Goal: Task Accomplishment & Management: Manage account settings

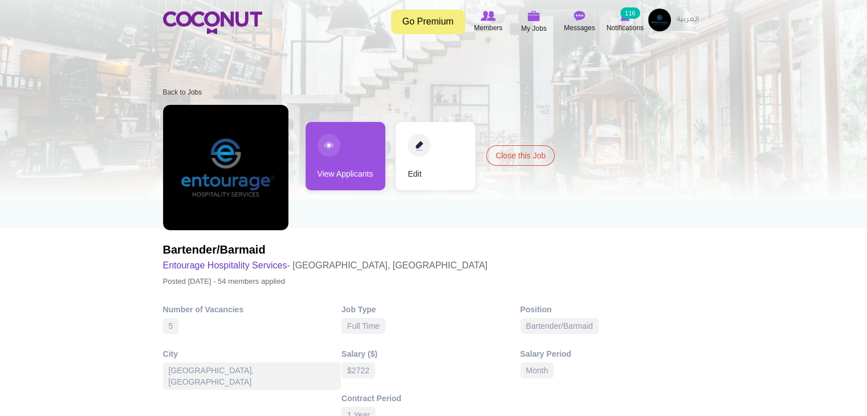
click at [345, 174] on link "View Applicants" at bounding box center [346, 156] width 80 height 68
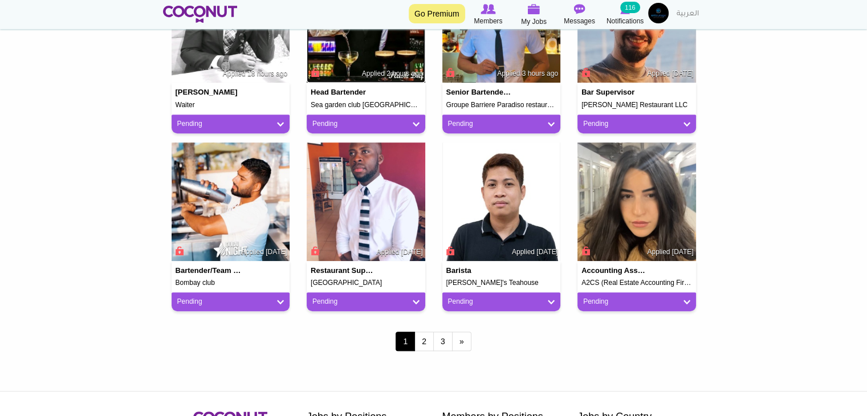
scroll to position [912, 0]
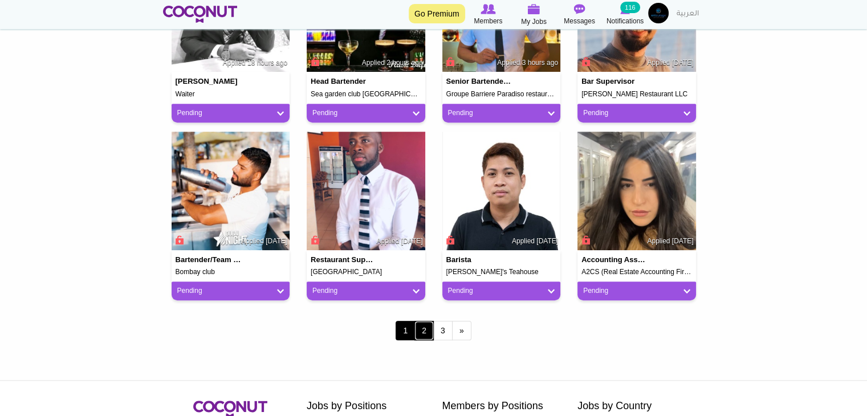
click at [420, 329] on link "2" at bounding box center [424, 330] width 19 height 19
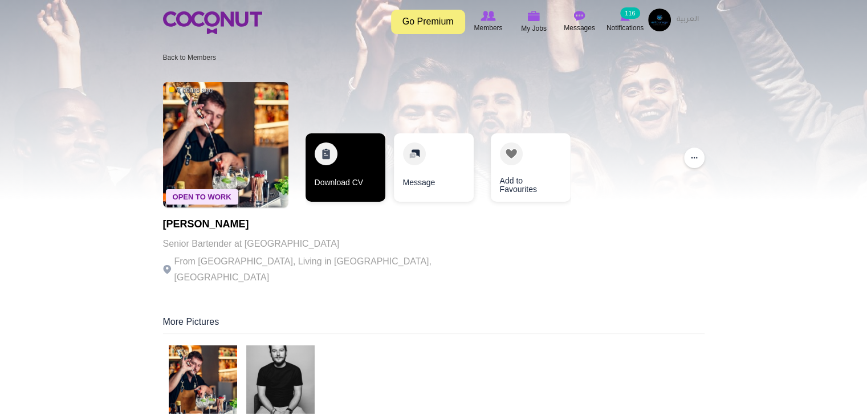
click at [348, 173] on link "Download CV" at bounding box center [346, 167] width 80 height 68
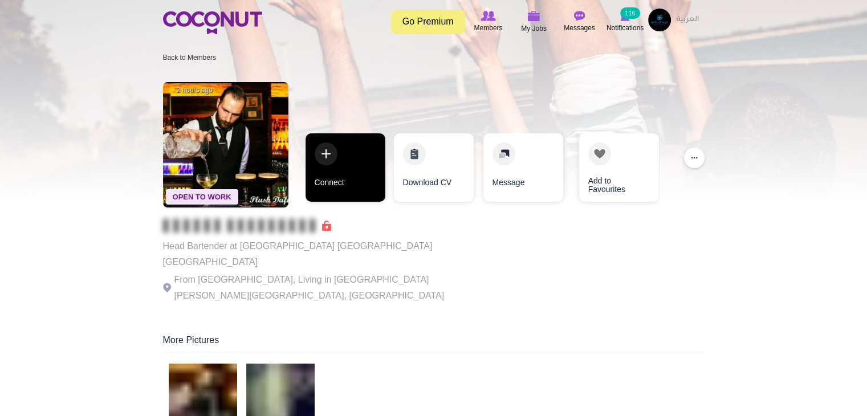
click at [376, 175] on link "Connect" at bounding box center [346, 167] width 80 height 68
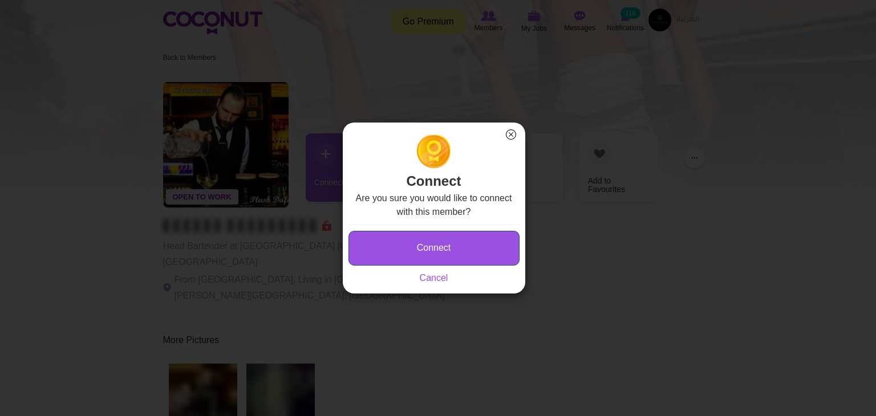
click at [441, 239] on button "Connect" at bounding box center [433, 248] width 171 height 35
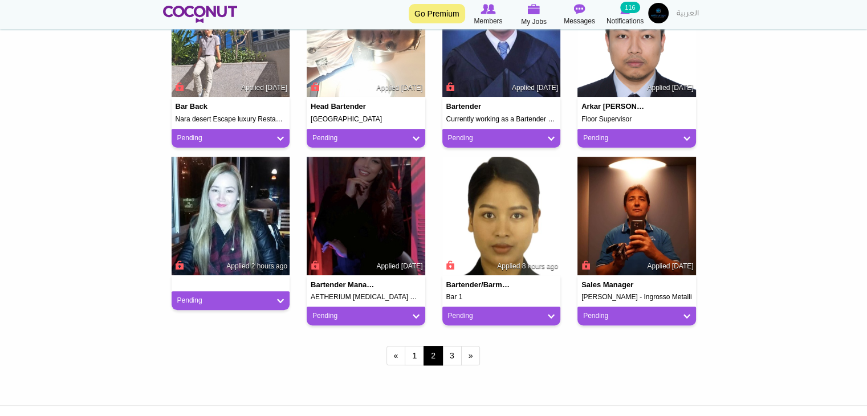
scroll to position [912, 0]
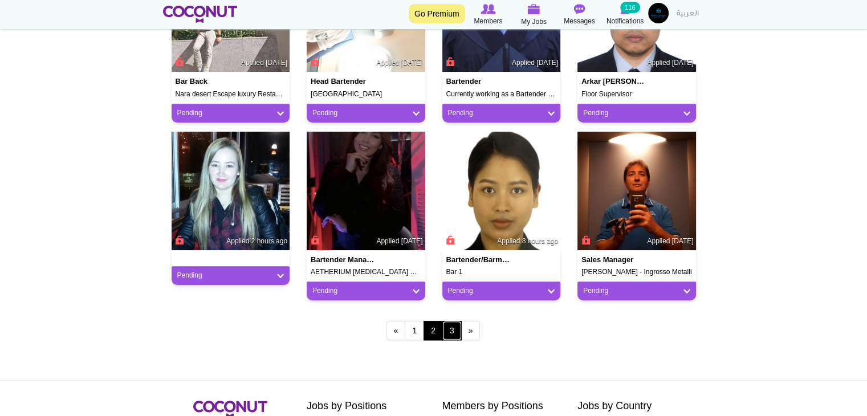
click at [449, 337] on link "3" at bounding box center [452, 330] width 19 height 19
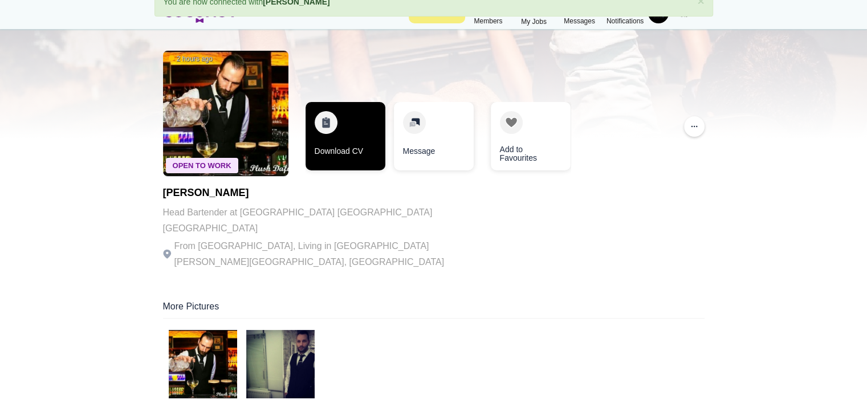
scroll to position [57, 0]
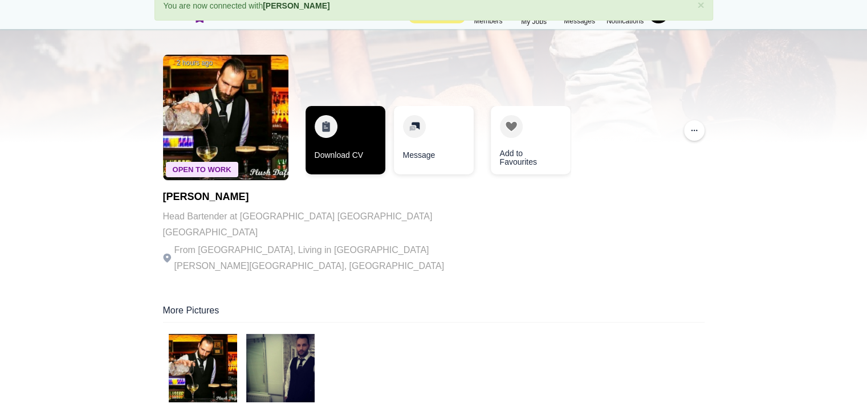
click at [353, 127] on link "Download CV" at bounding box center [346, 140] width 80 height 68
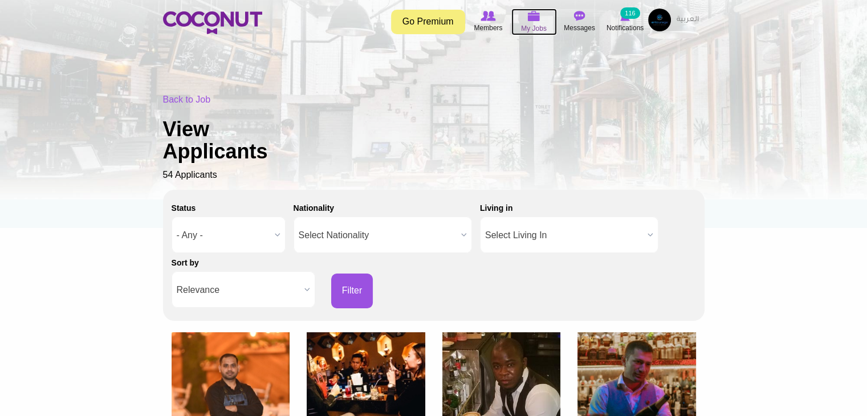
click at [534, 21] on img at bounding box center [534, 16] width 13 height 10
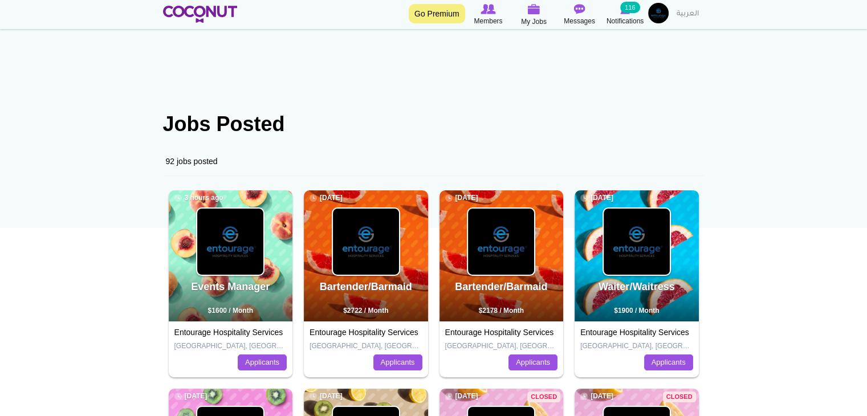
scroll to position [114, 0]
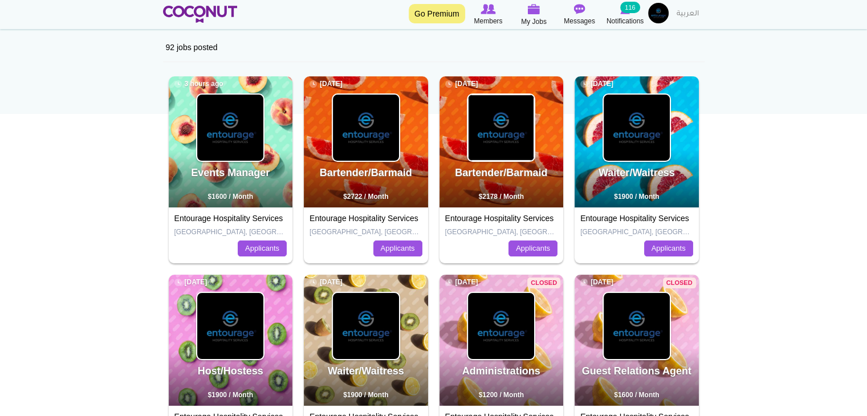
click at [498, 114] on img at bounding box center [501, 128] width 66 height 66
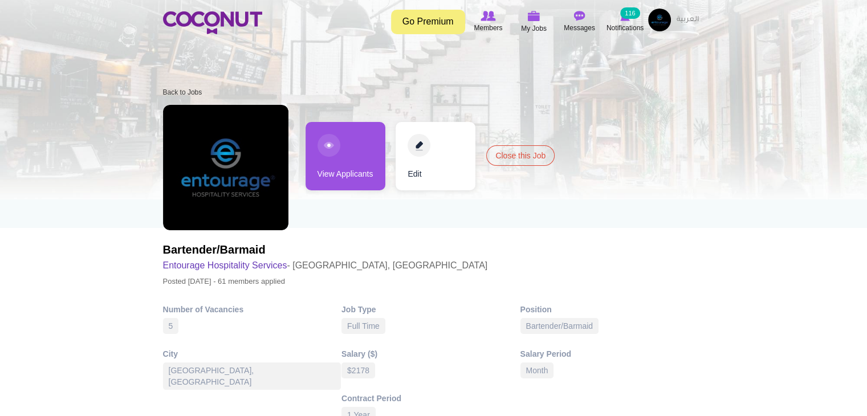
click at [313, 179] on link "View Applicants" at bounding box center [346, 156] width 80 height 68
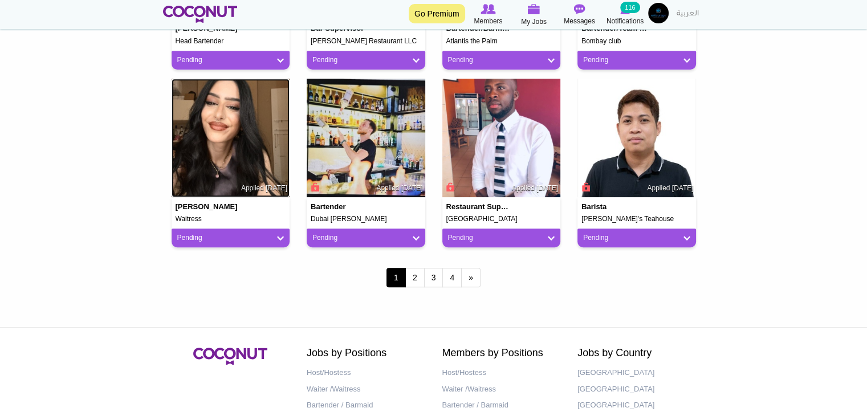
scroll to position [970, 0]
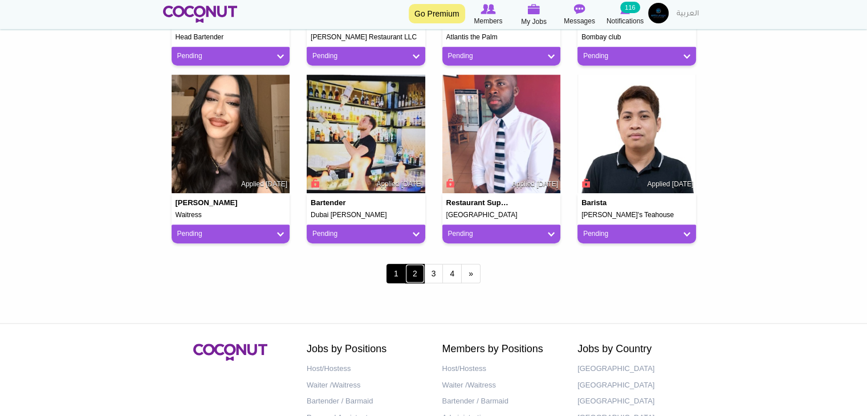
click at [411, 279] on link "2" at bounding box center [414, 273] width 19 height 19
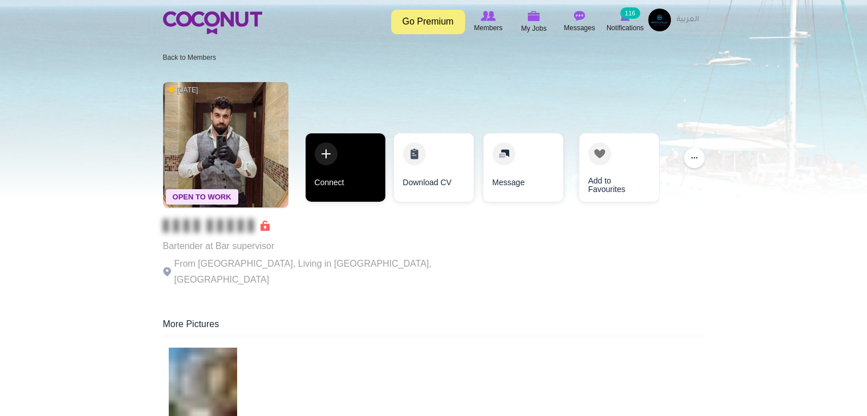
click at [352, 181] on link "Connect" at bounding box center [346, 167] width 80 height 68
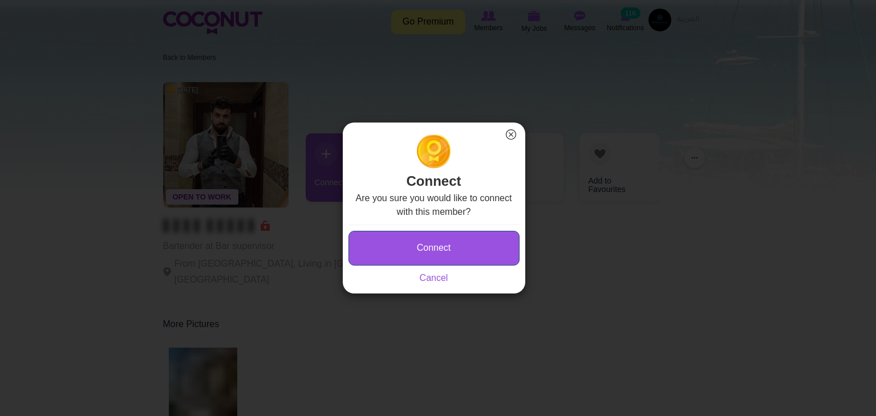
click at [465, 250] on button "Connect" at bounding box center [433, 248] width 171 height 35
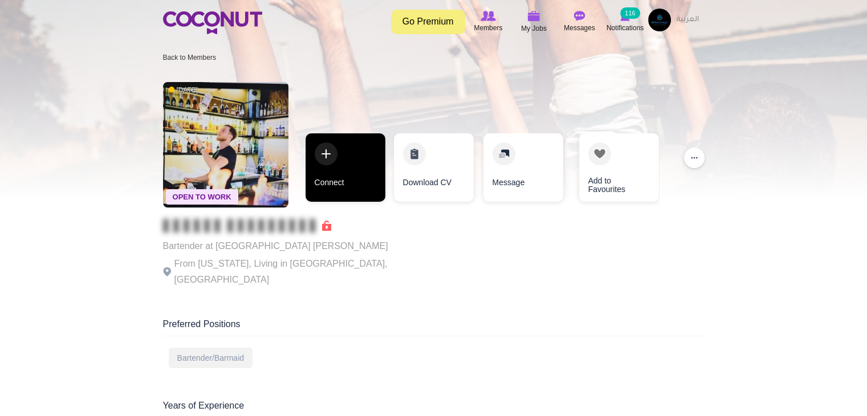
click at [347, 156] on link "Connect" at bounding box center [346, 167] width 80 height 68
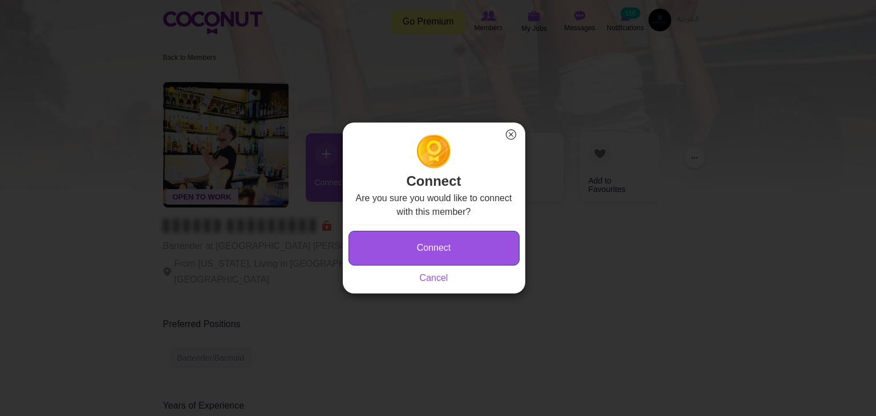
click at [423, 255] on button "Connect" at bounding box center [433, 248] width 171 height 35
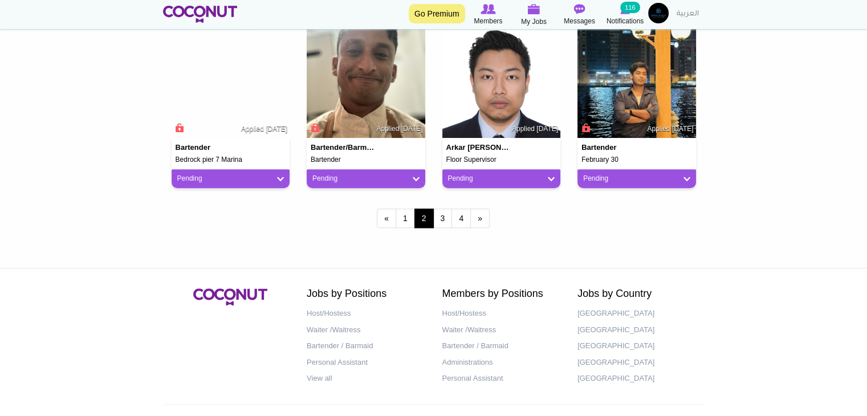
scroll to position [1027, 0]
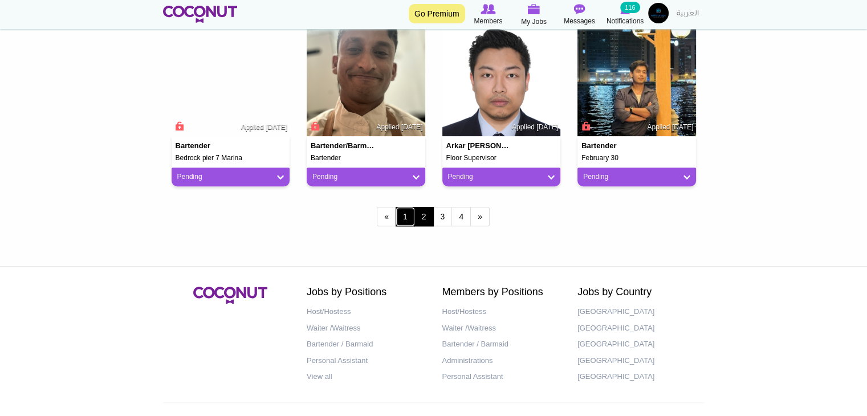
click at [409, 213] on link "1" at bounding box center [405, 216] width 19 height 19
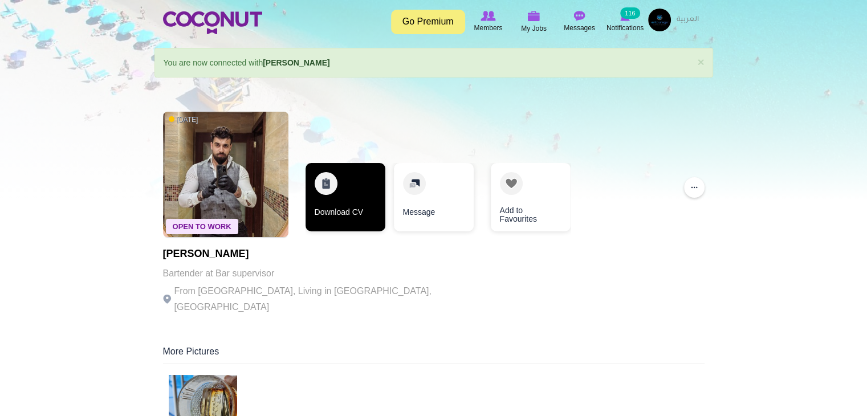
click at [328, 209] on link "Download CV" at bounding box center [346, 197] width 80 height 68
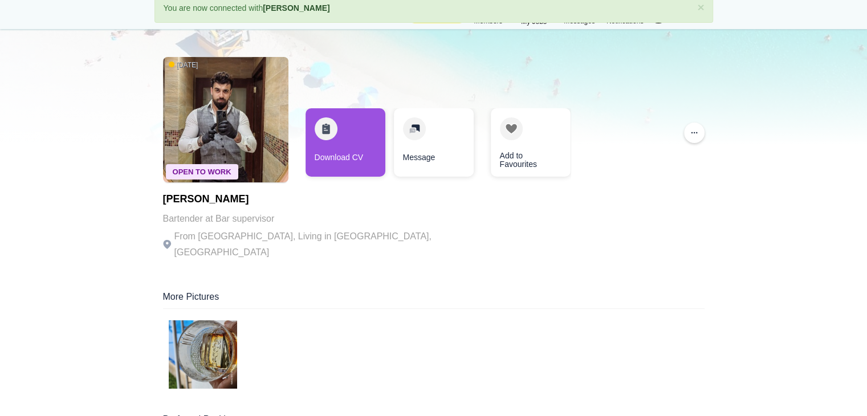
scroll to position [171, 0]
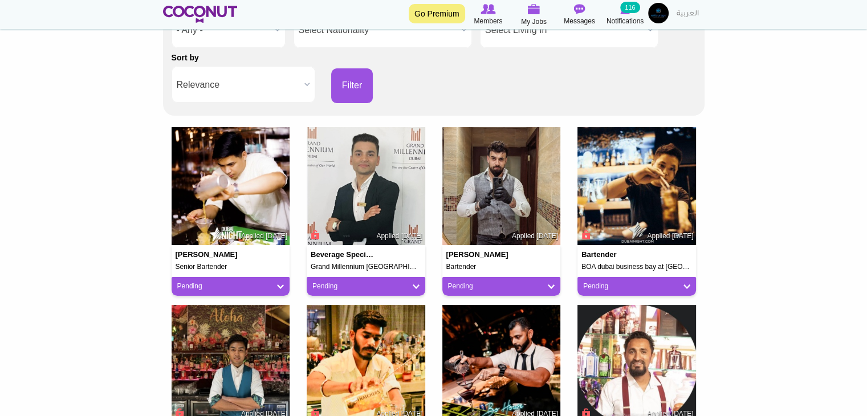
scroll to position [285, 0]
